Goal: Find specific page/section: Find specific page/section

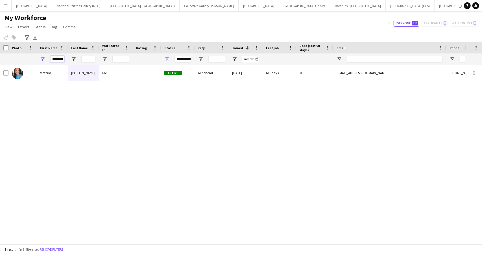
click at [58, 61] on input "********" at bounding box center [57, 59] width 14 height 7
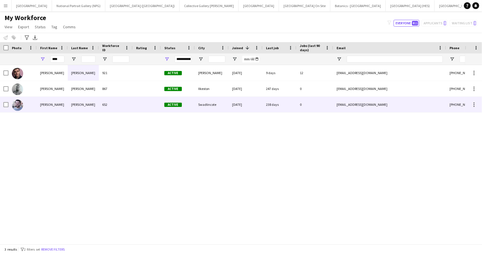
click at [63, 103] on div "Ross" at bounding box center [52, 105] width 31 height 16
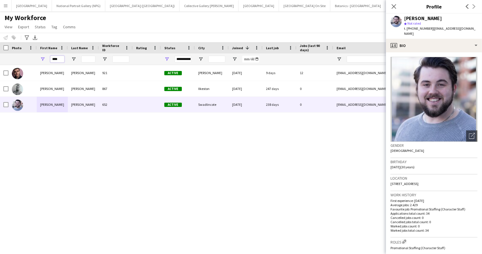
click at [55, 60] on input "****" at bounding box center [57, 59] width 14 height 7
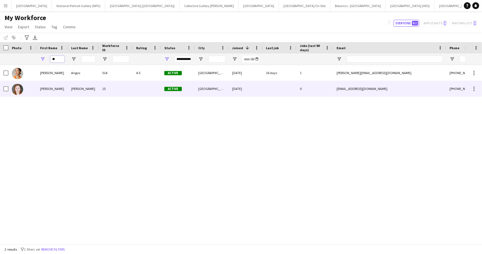
type input "*"
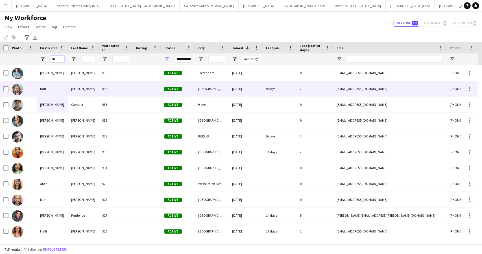
type input "*"
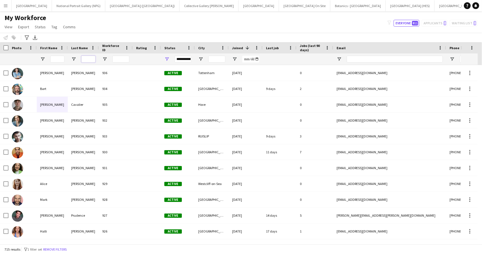
click at [90, 61] on input "Last Name Filter Input" at bounding box center [88, 59] width 14 height 7
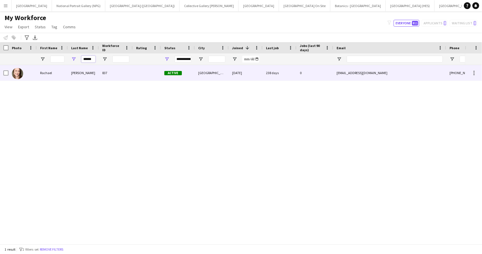
type input "******"
click at [60, 73] on div "Rachael" at bounding box center [52, 73] width 31 height 16
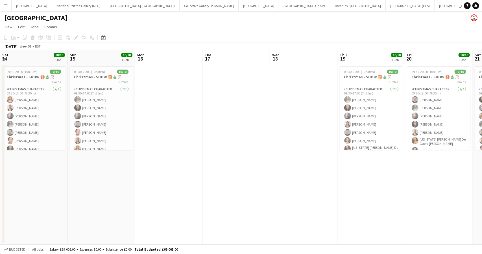
scroll to position [0, 241]
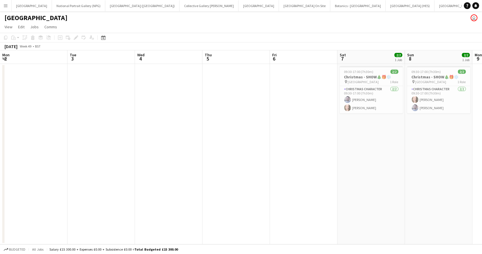
scroll to position [0, 286]
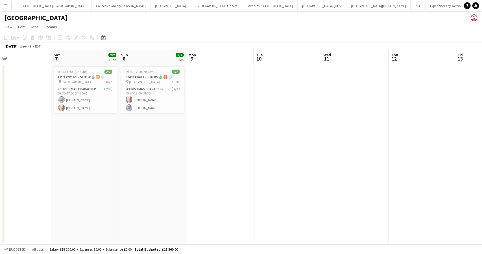
click at [7, 7] on app-icon "Menu" at bounding box center [5, 5] width 5 height 5
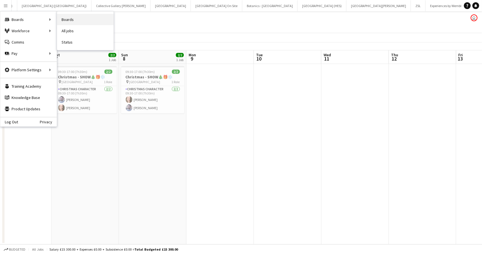
click at [71, 18] on link "Boards" at bounding box center [85, 19] width 57 height 11
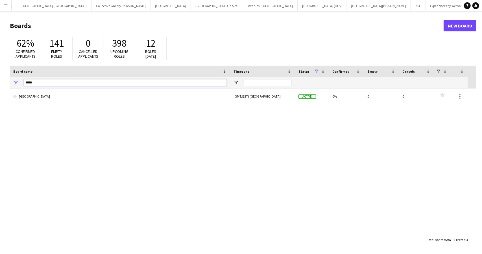
click at [48, 80] on input "*****" at bounding box center [124, 82] width 203 height 7
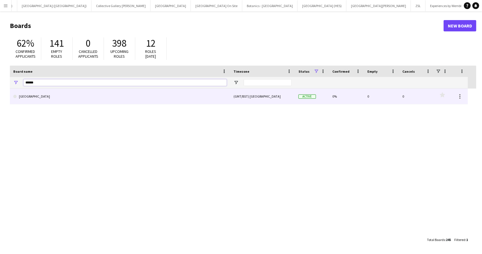
type input "******"
click at [36, 95] on link "[GEOGRAPHIC_DATA]" at bounding box center [120, 96] width 214 height 16
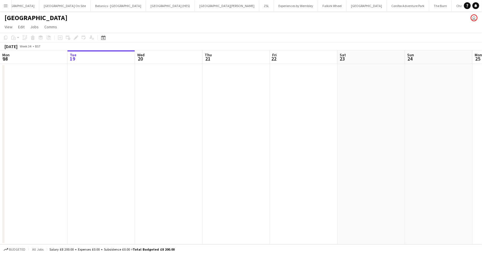
scroll to position [0, 240]
click at [4, 5] on app-icon "Menu" at bounding box center [5, 5] width 5 height 5
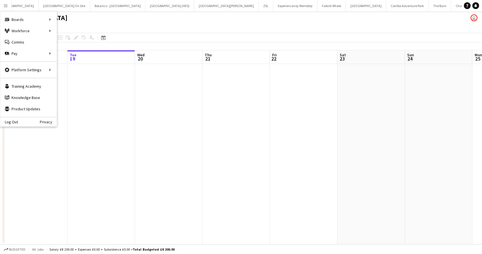
click at [149, 21] on div "Pensthorpe user" at bounding box center [241, 16] width 482 height 11
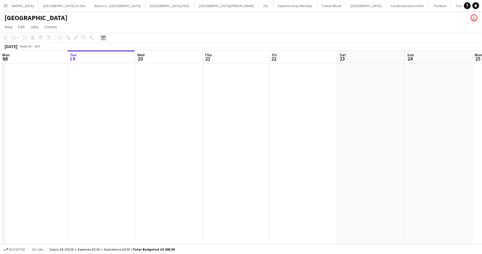
click at [102, 38] on icon "Date picker" at bounding box center [103, 37] width 5 height 5
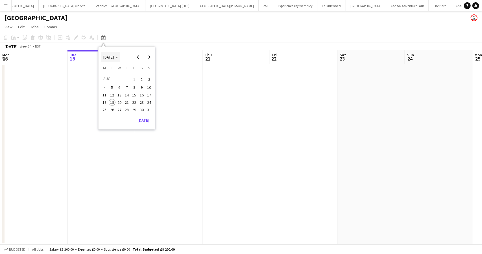
click at [118, 58] on span "[DATE]" at bounding box center [110, 57] width 15 height 5
click at [123, 56] on span "2016 – 2039" at bounding box center [115, 57] width 25 height 10
click at [138, 56] on span "Previous month" at bounding box center [138, 56] width 11 height 11
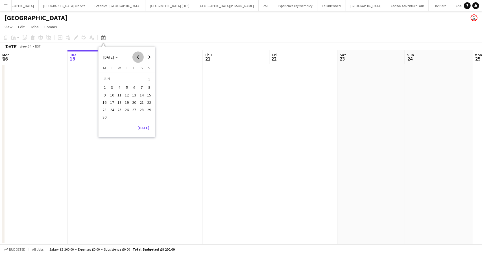
click at [138, 56] on span "Previous month" at bounding box center [138, 56] width 11 height 11
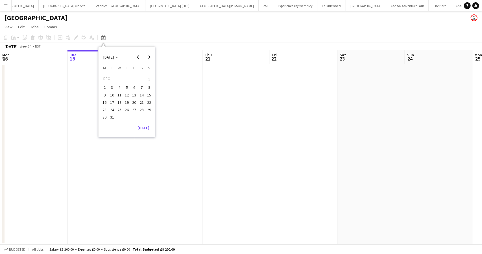
click at [119, 101] on span "18" at bounding box center [119, 102] width 7 height 7
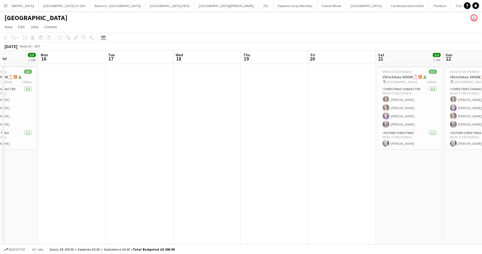
drag, startPoint x: 150, startPoint y: 116, endPoint x: 373, endPoint y: 140, distance: 223.9
click at [373, 140] on app-calendar-viewport "Fri 13 Sat 14 5/5 1 Job Sun 15 5/5 1 Job Mon 16 Tue 17 Wed 18 Thu 19 Fri 20 Sat…" at bounding box center [241, 147] width 482 height 194
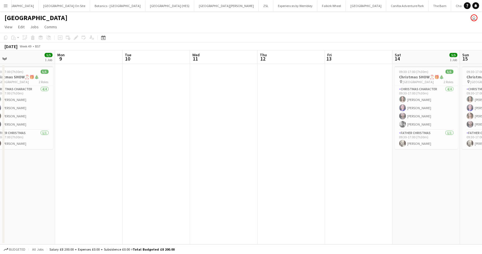
drag, startPoint x: 151, startPoint y: 152, endPoint x: 411, endPoint y: 151, distance: 260.2
click at [411, 151] on app-calendar-viewport "Fri 6 Sat 7 5/5 1 Job Sun 8 5/5 1 Job Mon 9 Tue 10 Wed 11 Thu 12 Fri 13 Sat 14 …" at bounding box center [241, 147] width 482 height 194
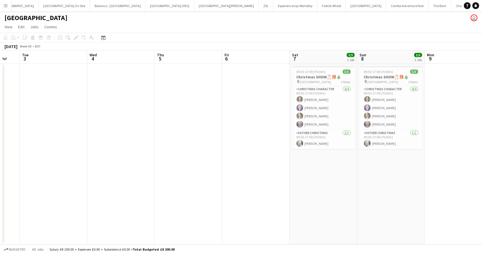
scroll to position [0, 180]
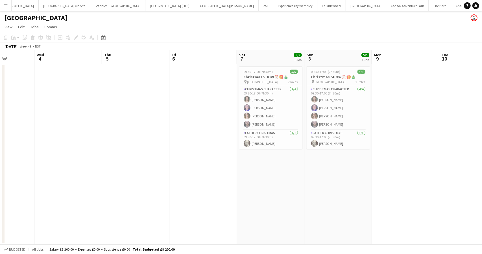
drag, startPoint x: 87, startPoint y: 153, endPoint x: 383, endPoint y: 152, distance: 295.2
click at [382, 152] on app-calendar-viewport "Sun 1 5/5 1 Job Mon 2 Tue 3 Wed 4 Thu 5 Fri 6 Sat 7 5/5 1 Job Sun 8 5/5 1 Job M…" at bounding box center [241, 147] width 482 height 194
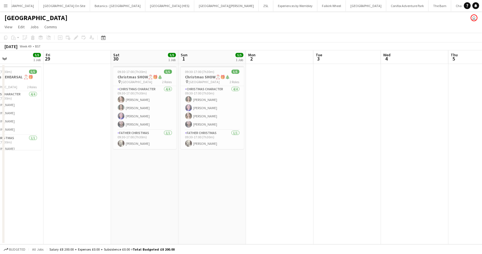
drag, startPoint x: 34, startPoint y: 147, endPoint x: 325, endPoint y: 145, distance: 291.3
click at [325, 145] on app-calendar-viewport "Tue 26 Wed 27 5/5 1 Job Thu 28 5/5 1 Job Fri 29 Sat 30 5/5 1 Job Sun 1 5/5 1 Jo…" at bounding box center [241, 147] width 482 height 194
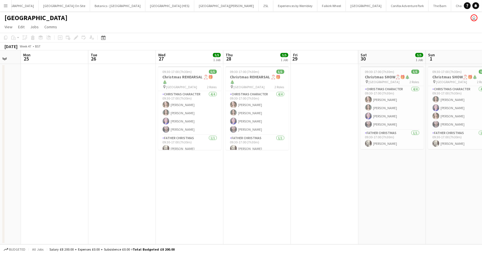
scroll to position [0, 251]
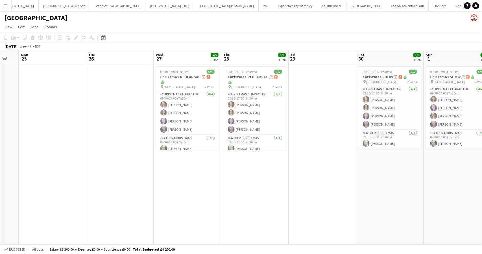
drag, startPoint x: 131, startPoint y: 179, endPoint x: 154, endPoint y: 154, distance: 34.0
click at [154, 154] on app-calendar-viewport "Thu 21 Fri 22 Sat 23 Sun 24 Mon 25 Tue 26 Wed 27 5/5 1 Job Thu 28 5/5 1 Job Fri…" at bounding box center [241, 147] width 482 height 194
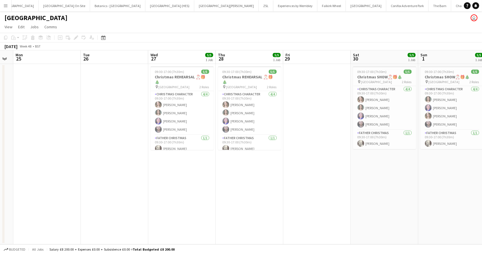
scroll to position [0, 154]
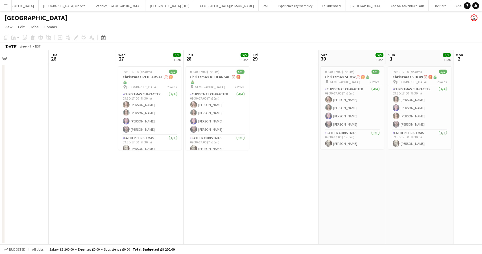
drag, startPoint x: 335, startPoint y: 182, endPoint x: 307, endPoint y: 182, distance: 27.7
click at [307, 182] on app-calendar-viewport "Sat 23 Sun 24 Mon 25 Tue 26 Wed 27 5/5 1 Job Thu 28 5/5 1 Job Fri 29 Sat 30 5/5…" at bounding box center [241, 147] width 482 height 194
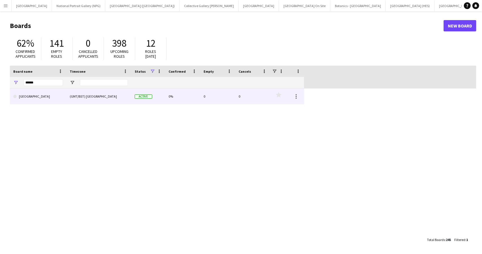
click at [32, 97] on link "[GEOGRAPHIC_DATA]" at bounding box center [38, 96] width 50 height 16
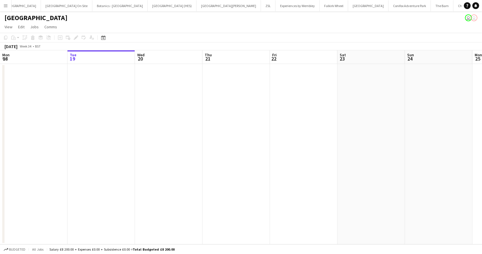
scroll to position [0, 240]
click at [104, 39] on icon at bounding box center [104, 38] width 2 height 2
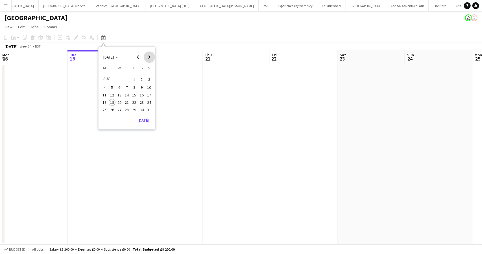
click at [149, 56] on span "Next month" at bounding box center [149, 56] width 11 height 11
click at [140, 57] on span "Previous month" at bounding box center [138, 56] width 11 height 11
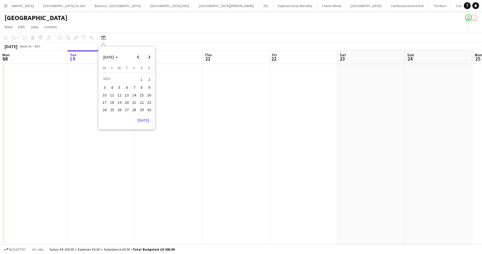
click at [129, 101] on span "20" at bounding box center [126, 102] width 7 height 7
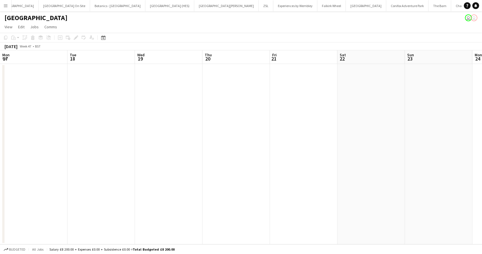
scroll to position [0, 194]
